Goal: Task Accomplishment & Management: Manage account settings

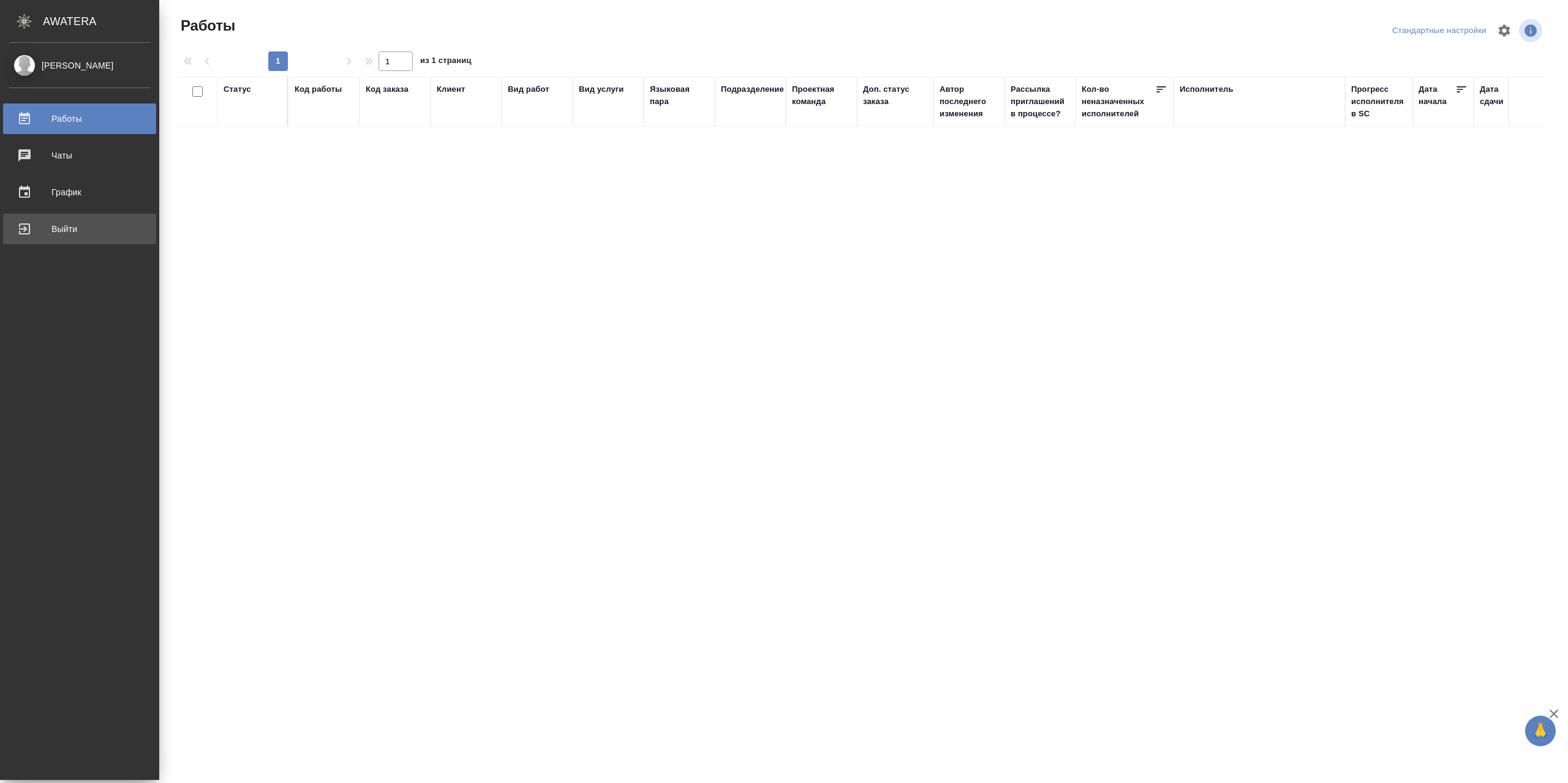
click at [51, 226] on div "Выйти" at bounding box center [80, 229] width 141 height 18
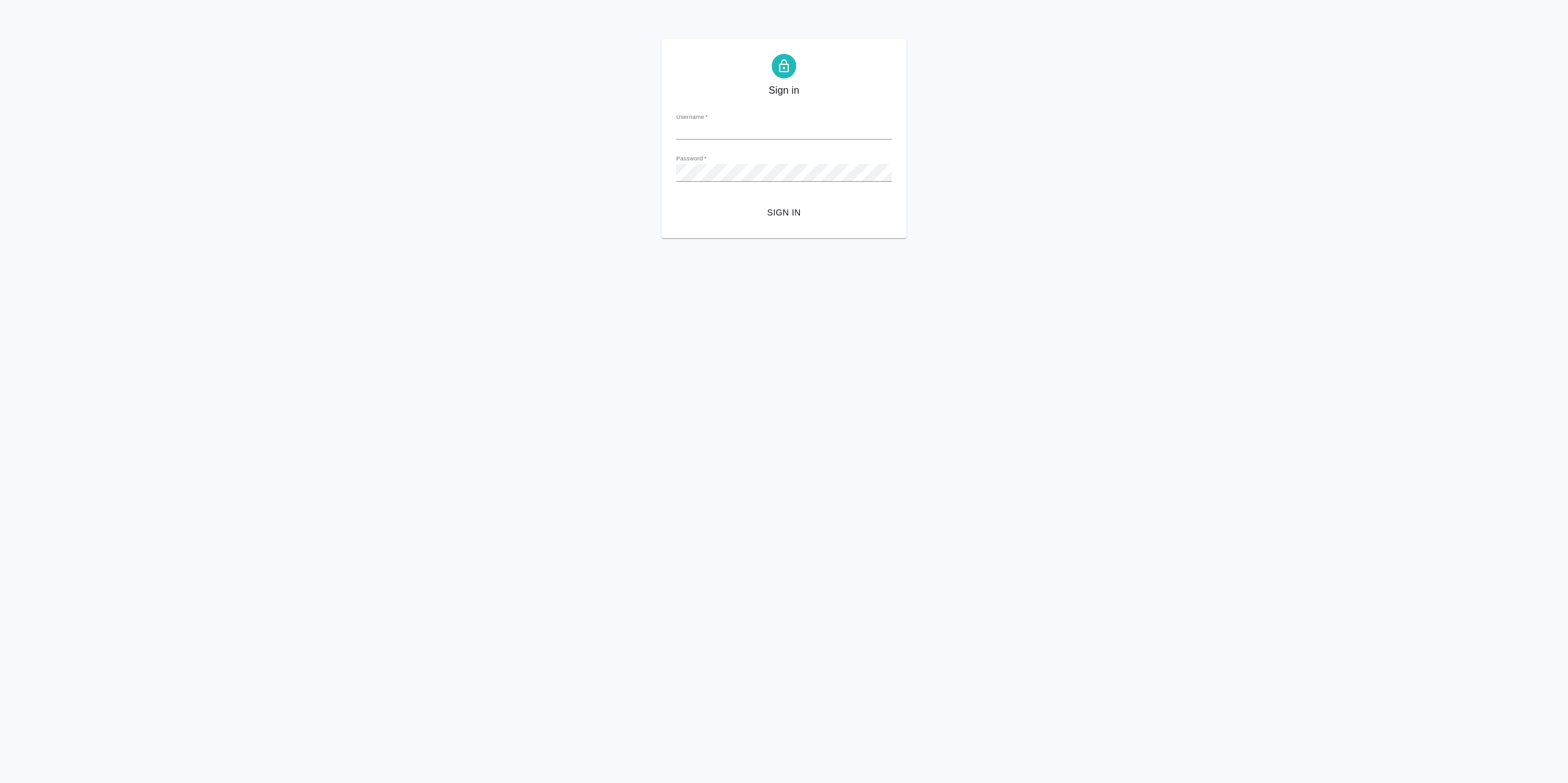
type input "[EMAIL_ADDRESS][DOMAIN_NAME]"
click at [783, 218] on span "Sign in" at bounding box center [784, 213] width 196 height 15
